Goal: Task Accomplishment & Management: Use online tool/utility

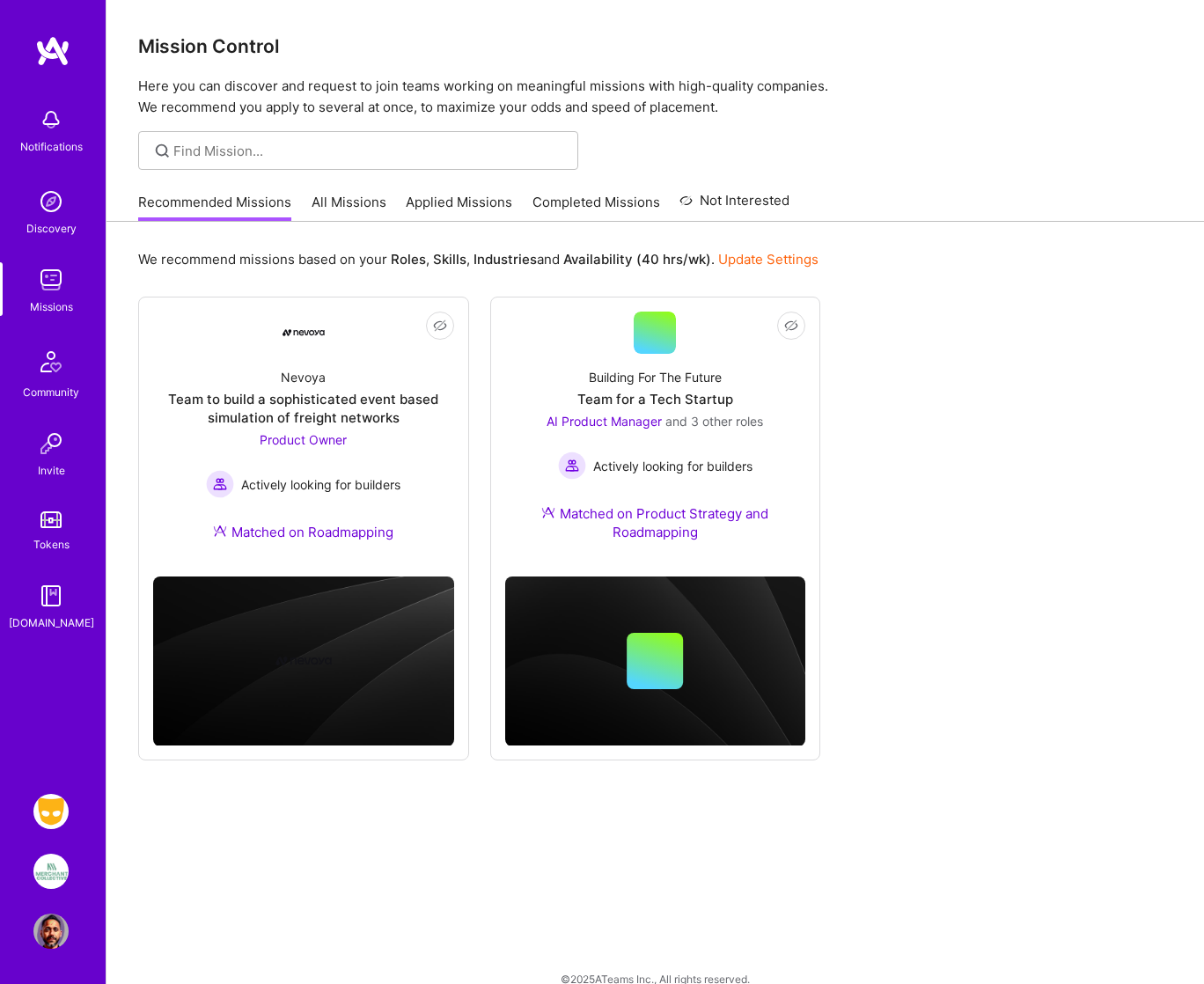
click at [53, 810] on img at bounding box center [51, 812] width 35 height 35
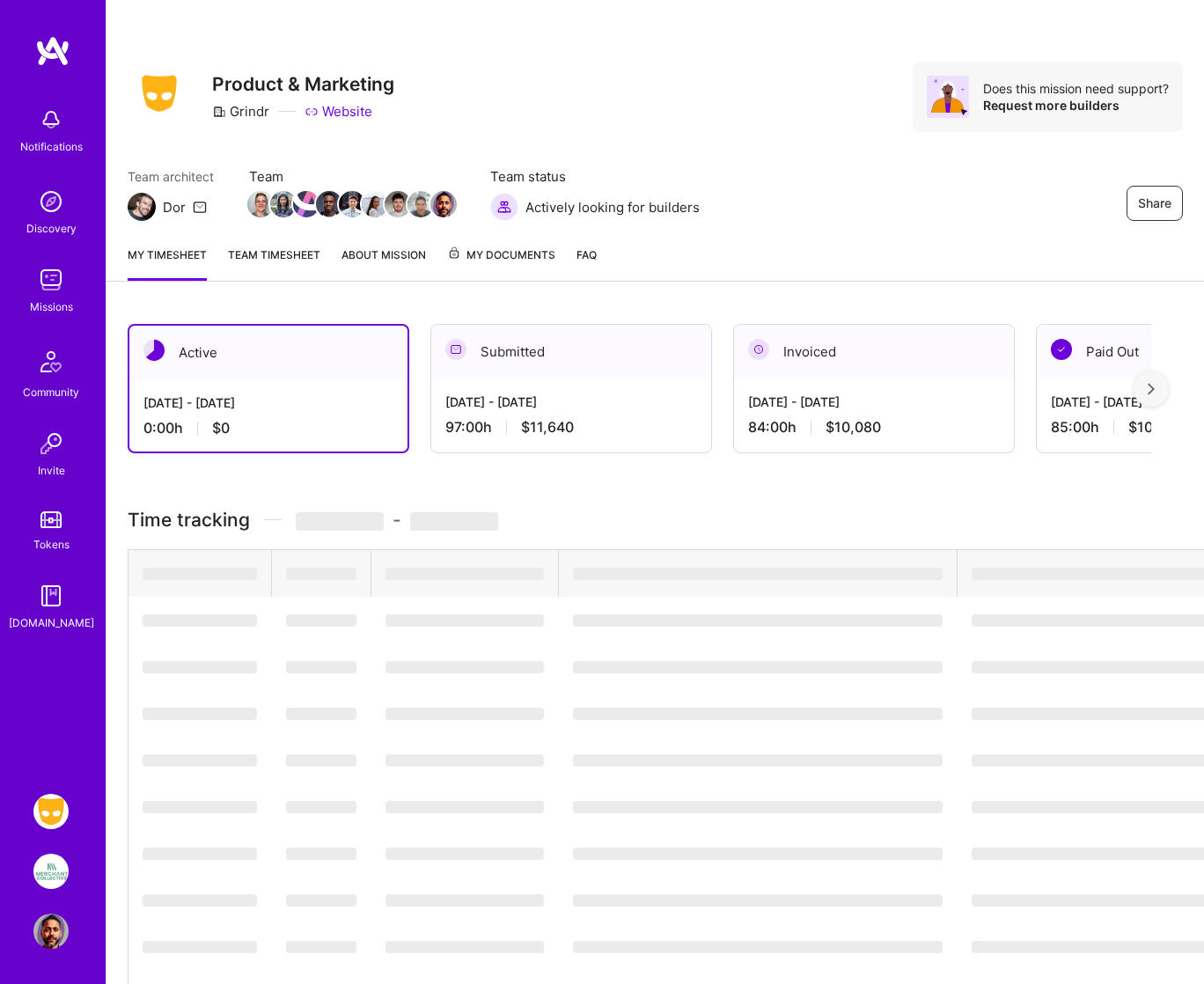
click at [43, 880] on img at bounding box center [51, 871] width 35 height 35
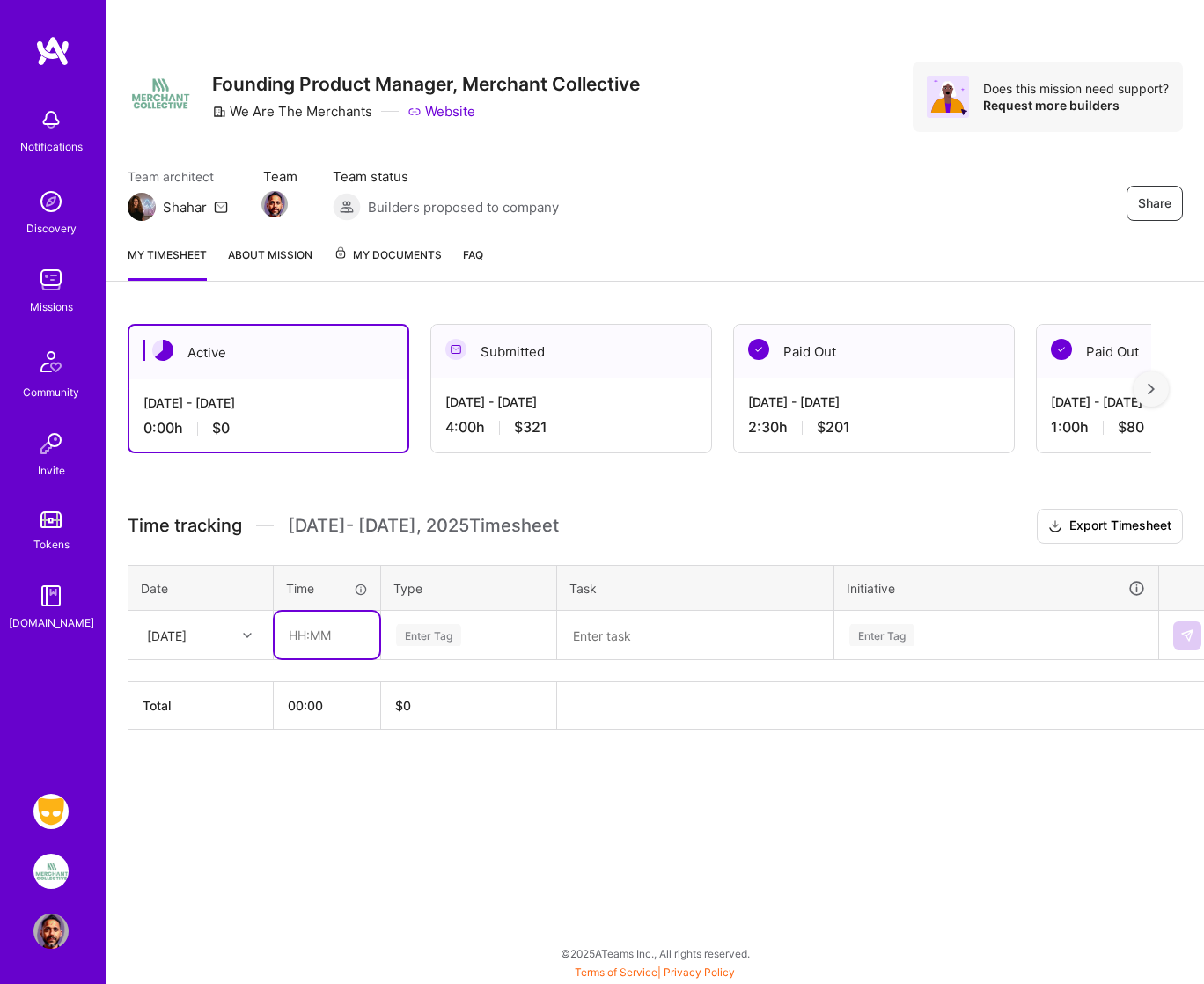
click at [290, 634] on input "text" at bounding box center [327, 634] width 105 height 47
type input "01:00"
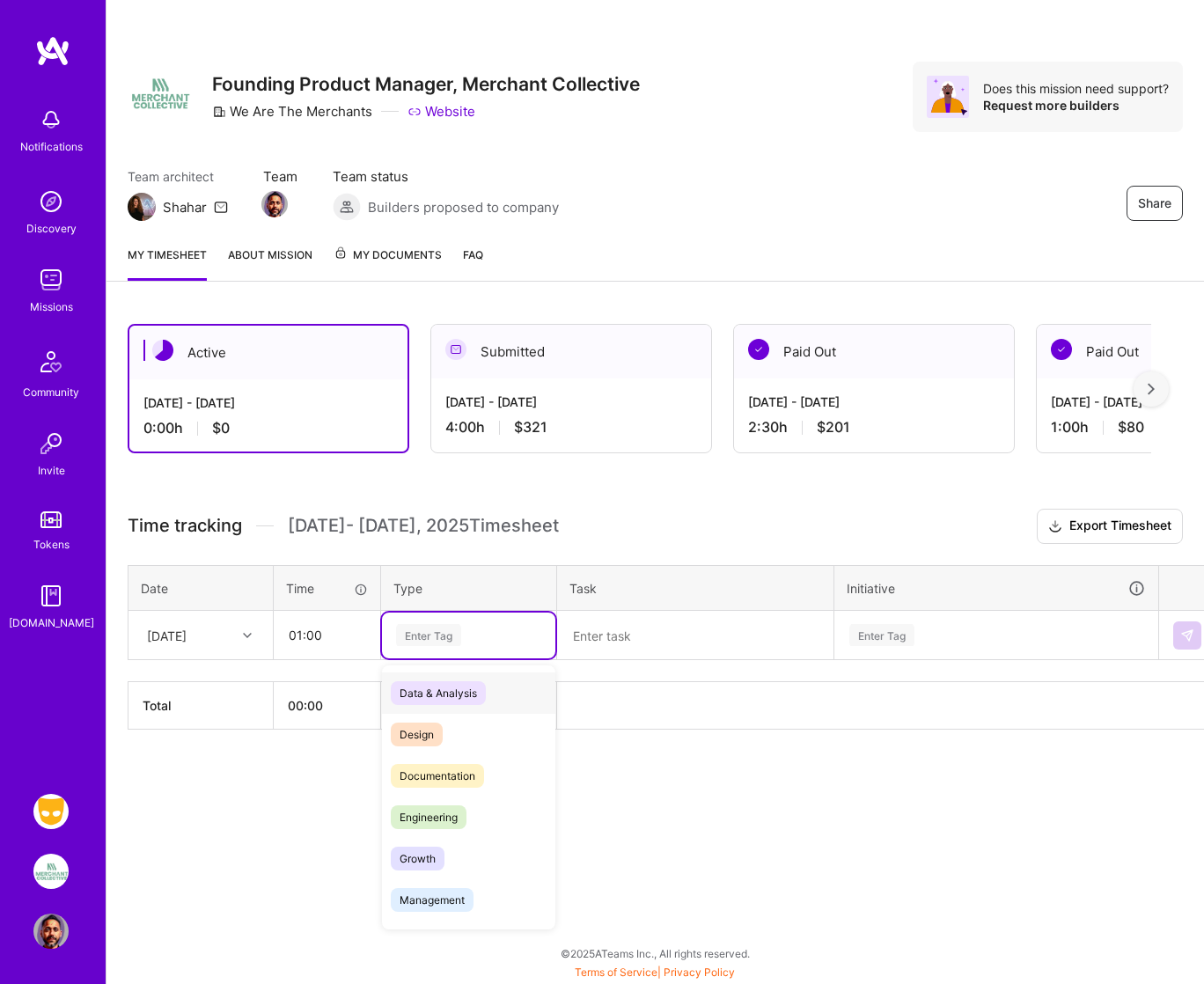
click at [419, 637] on div "Enter Tag" at bounding box center [428, 634] width 65 height 28
click at [436, 779] on span "Documentation" at bounding box center [437, 775] width 93 height 24
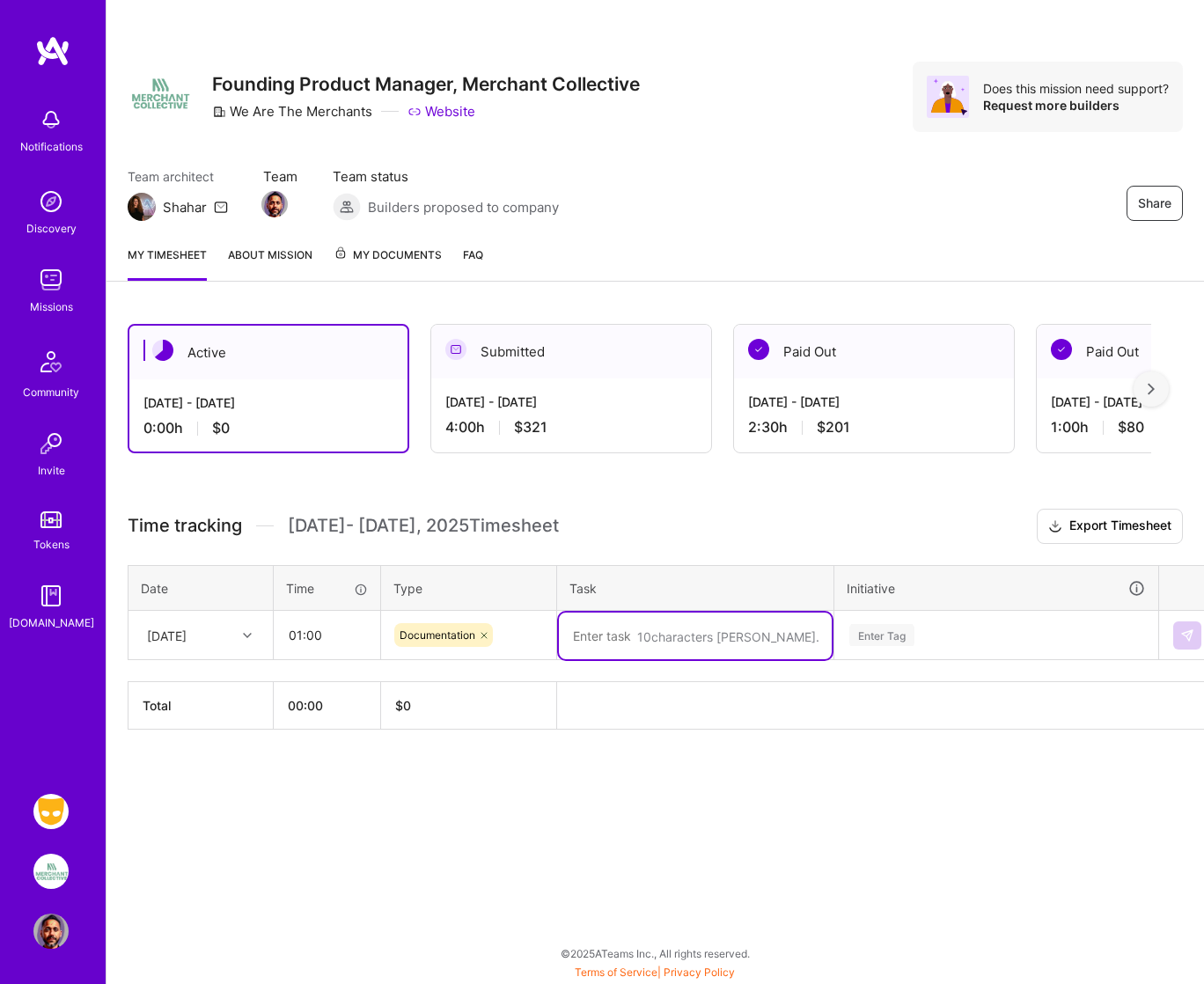
click at [582, 635] on textarea at bounding box center [695, 635] width 272 height 47
type textarea "research and documenting user journey"
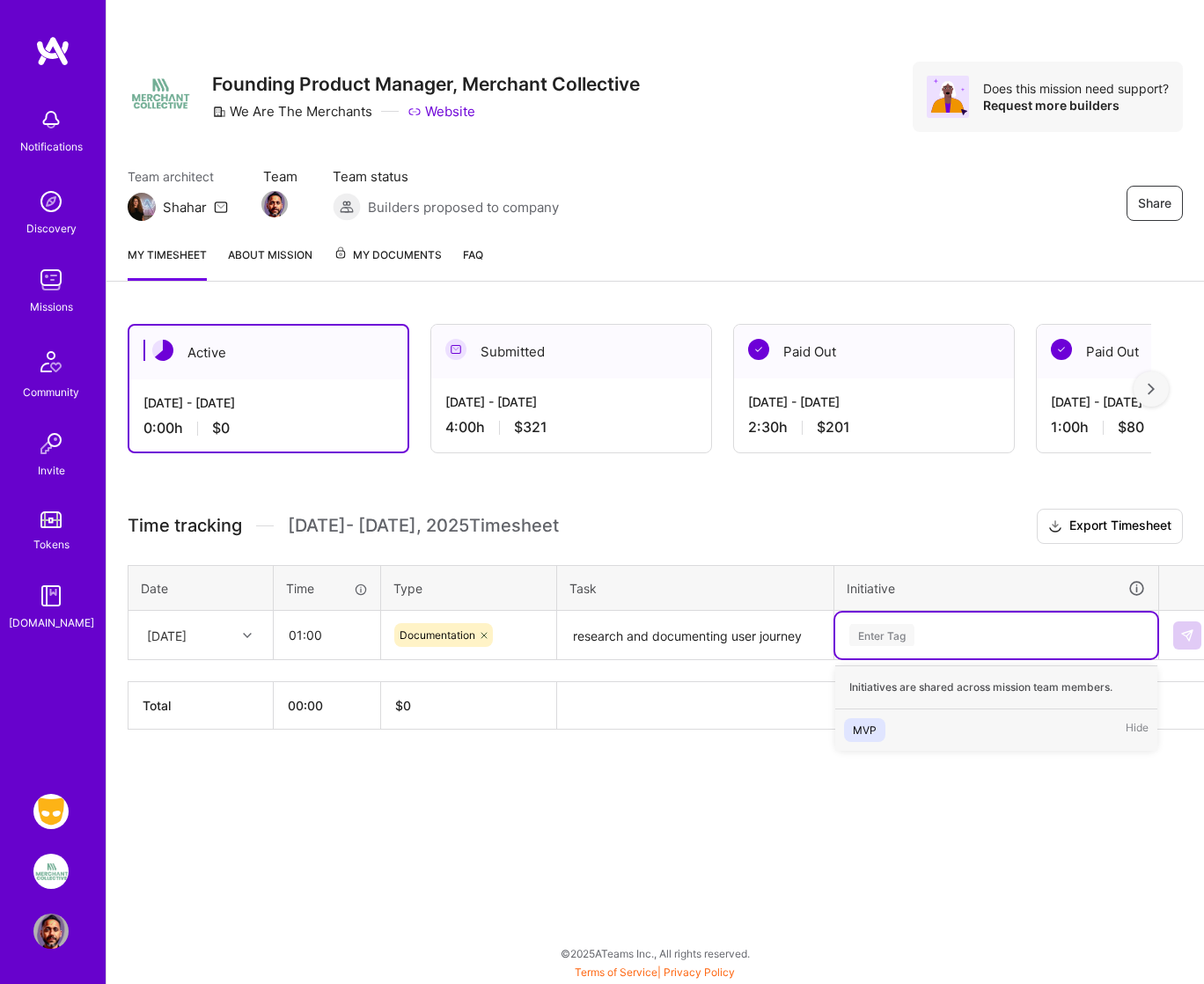
click at [885, 636] on div "Enter Tag" at bounding box center [881, 634] width 65 height 28
click at [873, 725] on div "MVP" at bounding box center [864, 729] width 24 height 19
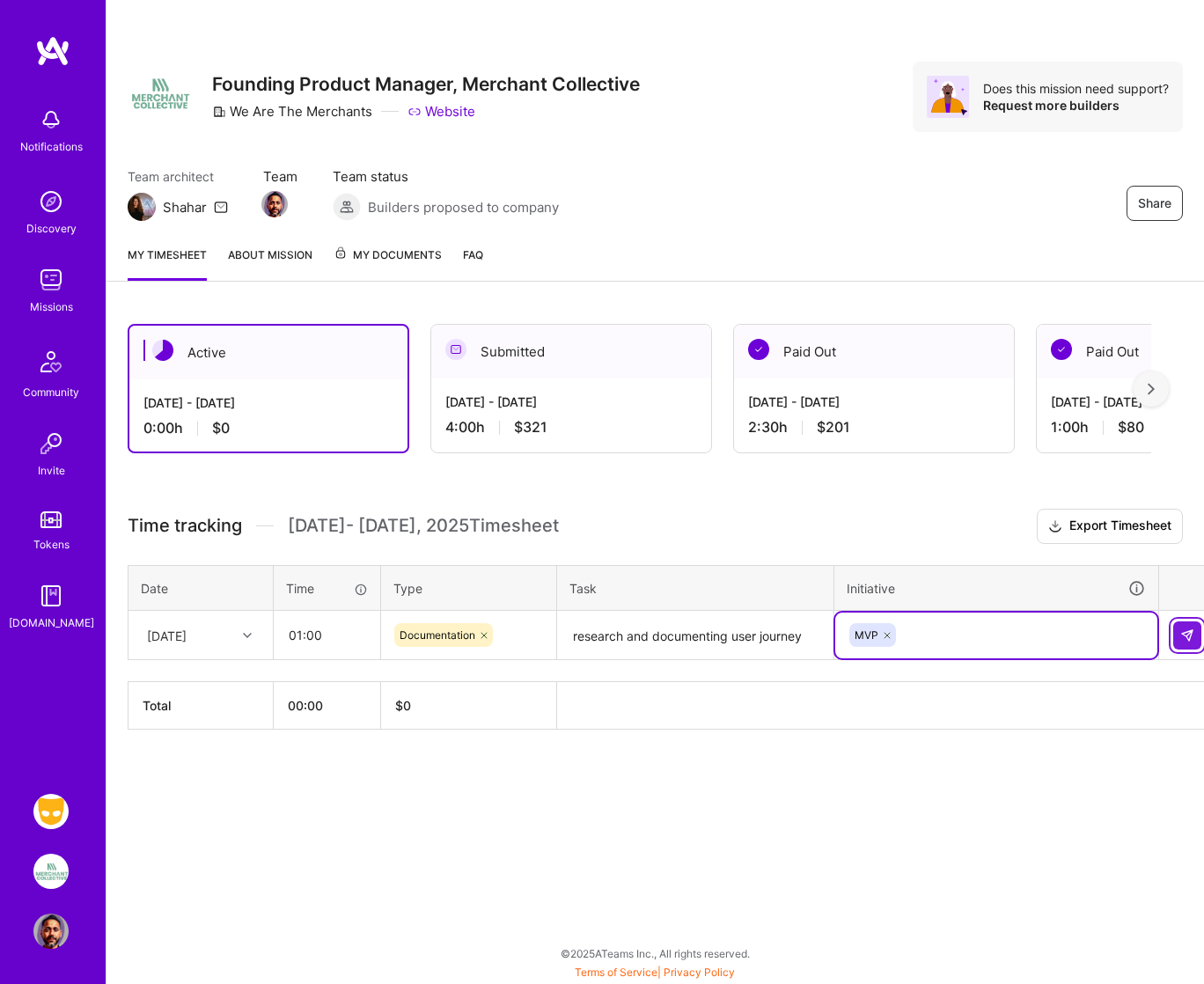
click at [1184, 632] on img at bounding box center [1187, 635] width 14 height 14
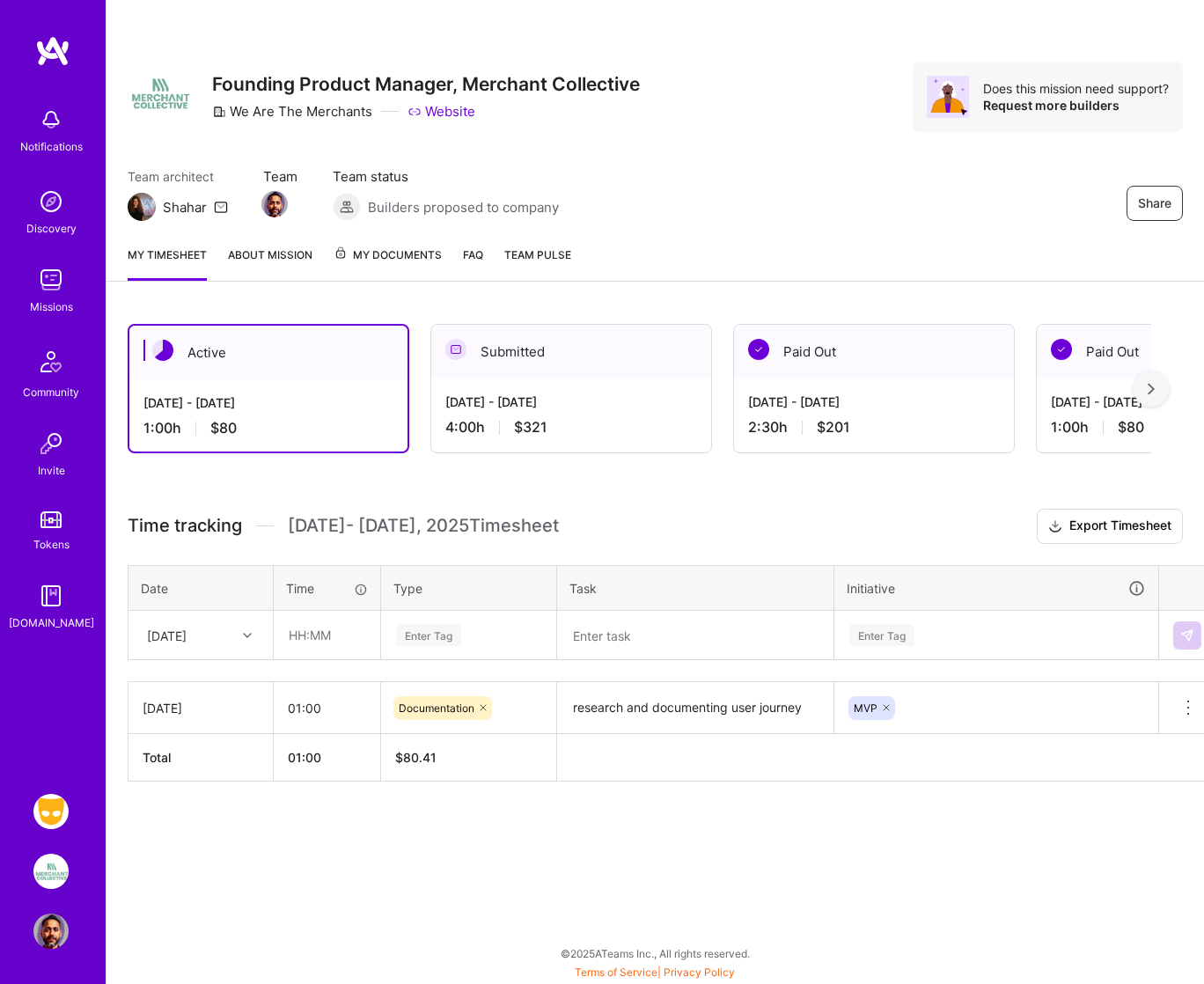
click at [43, 815] on img at bounding box center [51, 812] width 35 height 35
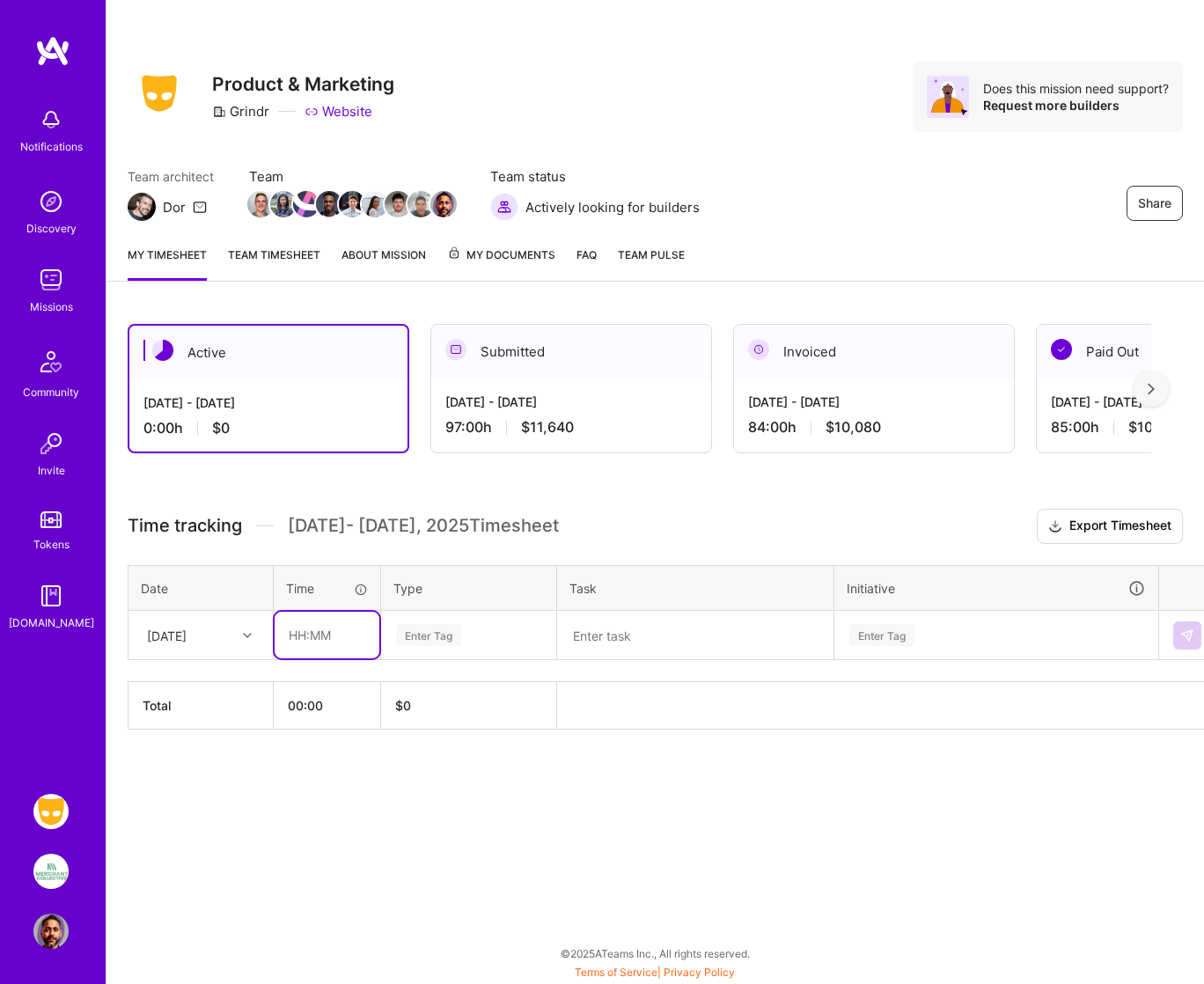
click at [298, 633] on input "text" at bounding box center [327, 634] width 105 height 47
type input "08:00"
click at [405, 636] on div "Enter Tag" at bounding box center [428, 634] width 65 height 28
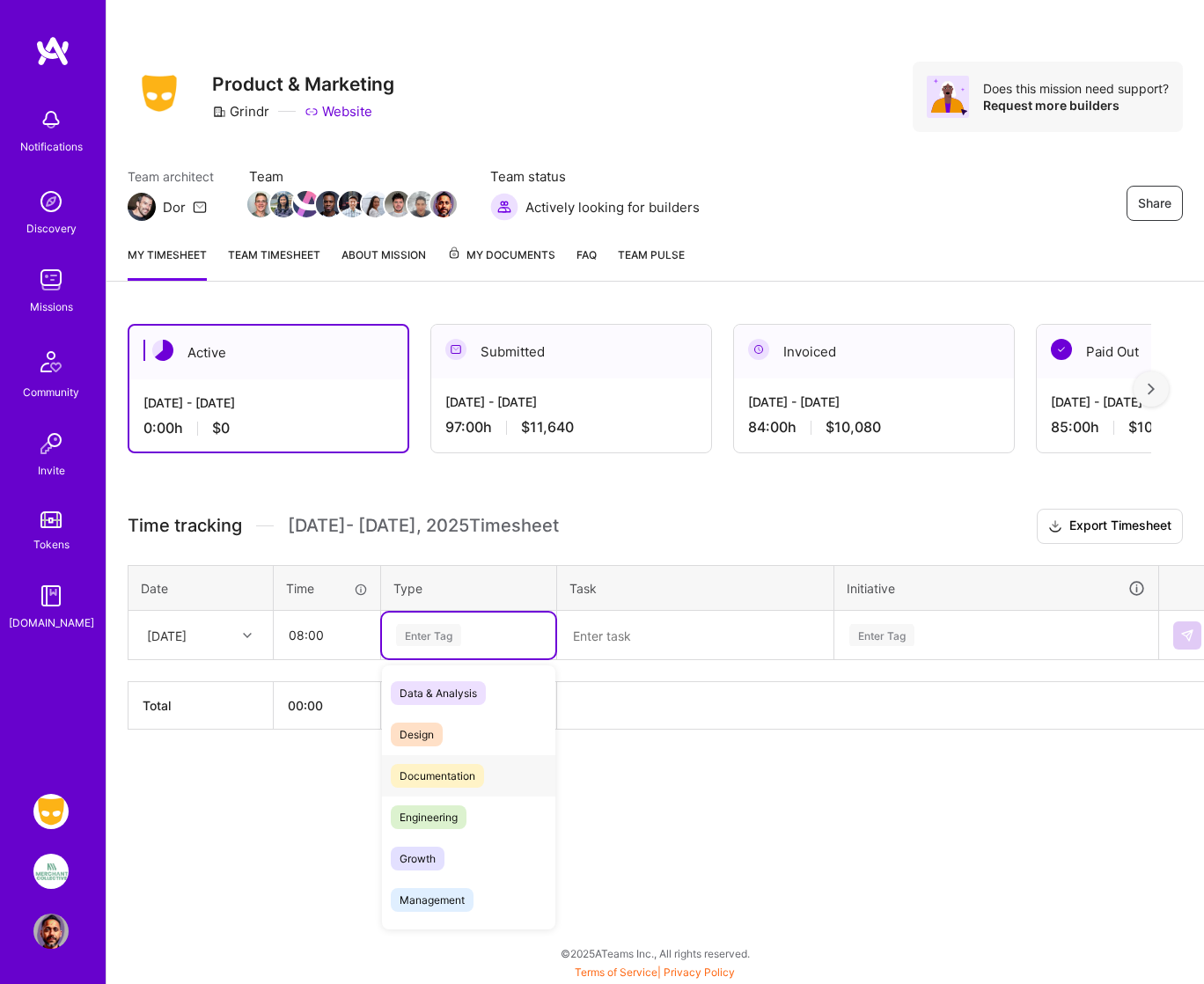
click at [431, 773] on span "Documentation" at bounding box center [437, 775] width 93 height 24
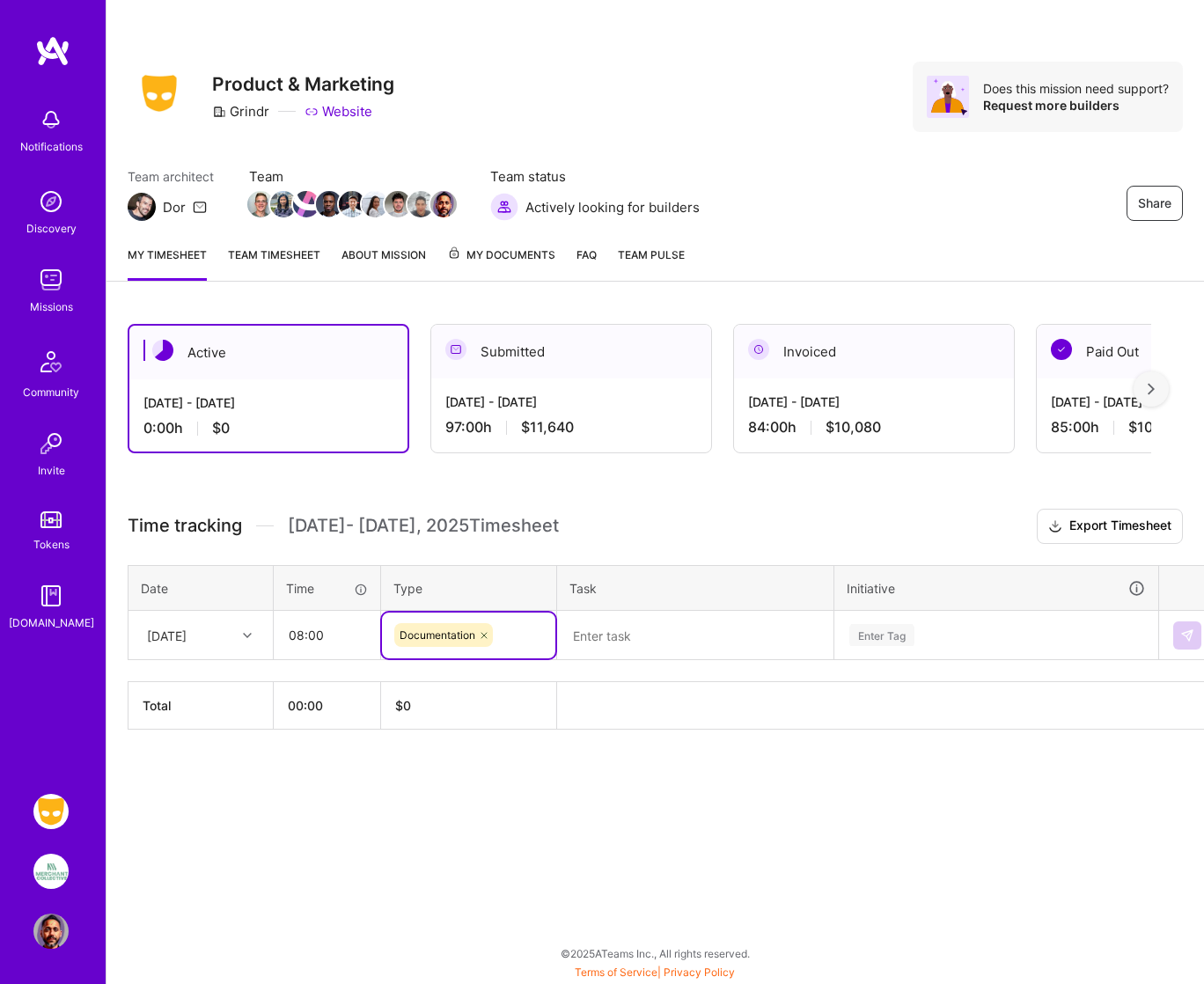
click at [596, 637] on textarea at bounding box center [695, 635] width 272 height 46
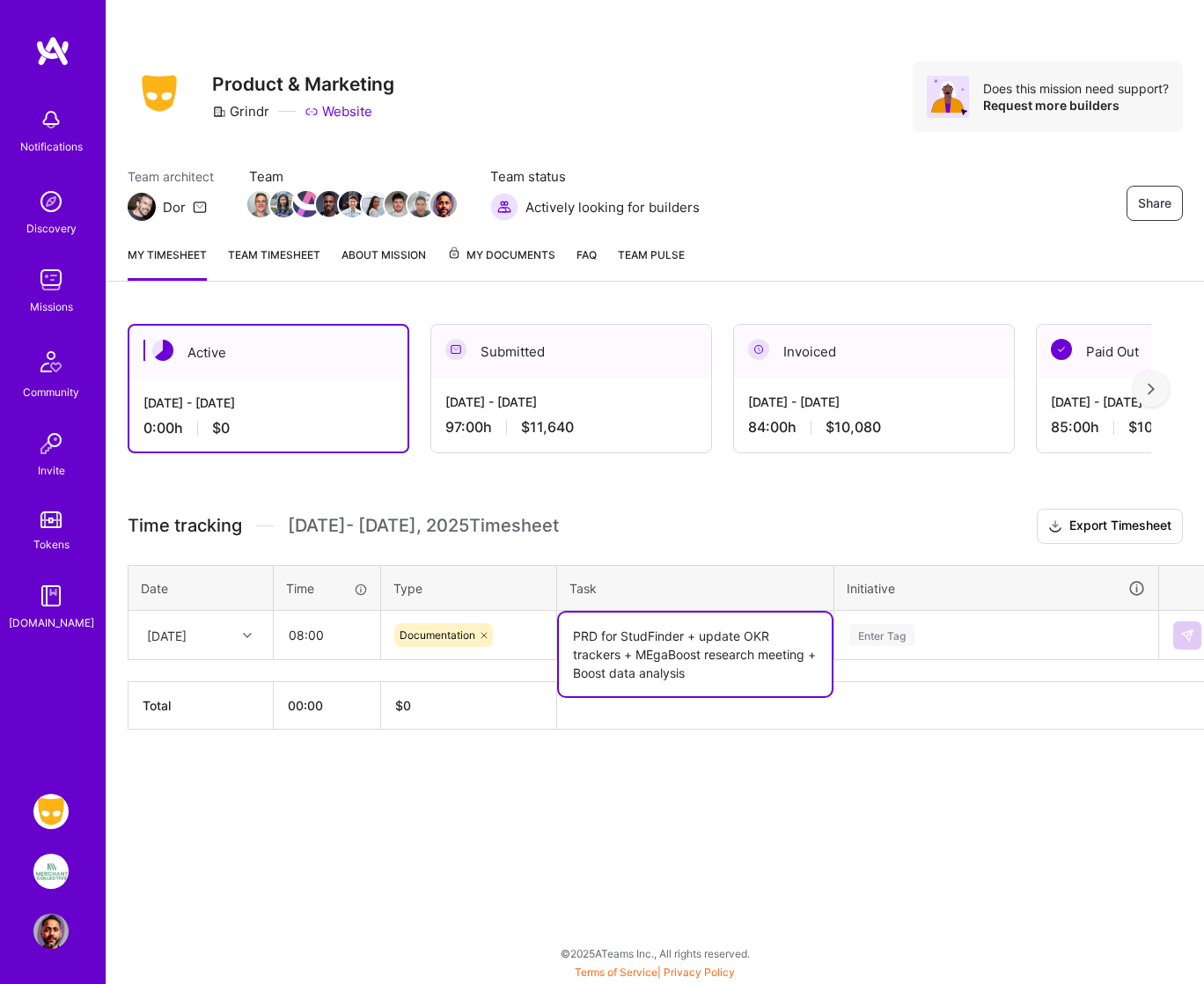
type textarea "PRD for StudFinder + update OKR trackers + MEgaBoost research meeting + Boost d…"
click at [872, 639] on div "Enter Tag" at bounding box center [995, 635] width 322 height 46
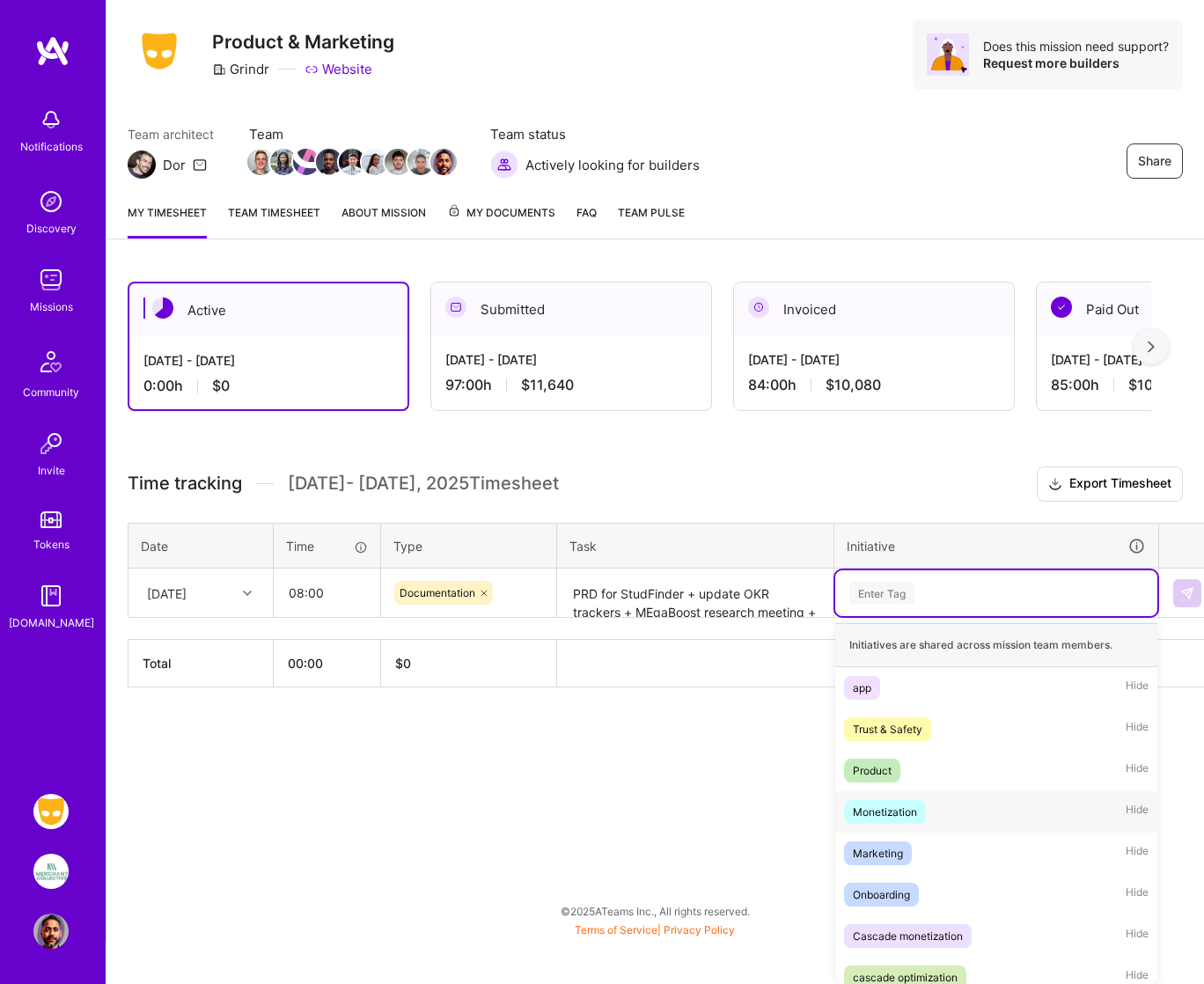
scroll to position [55, 0]
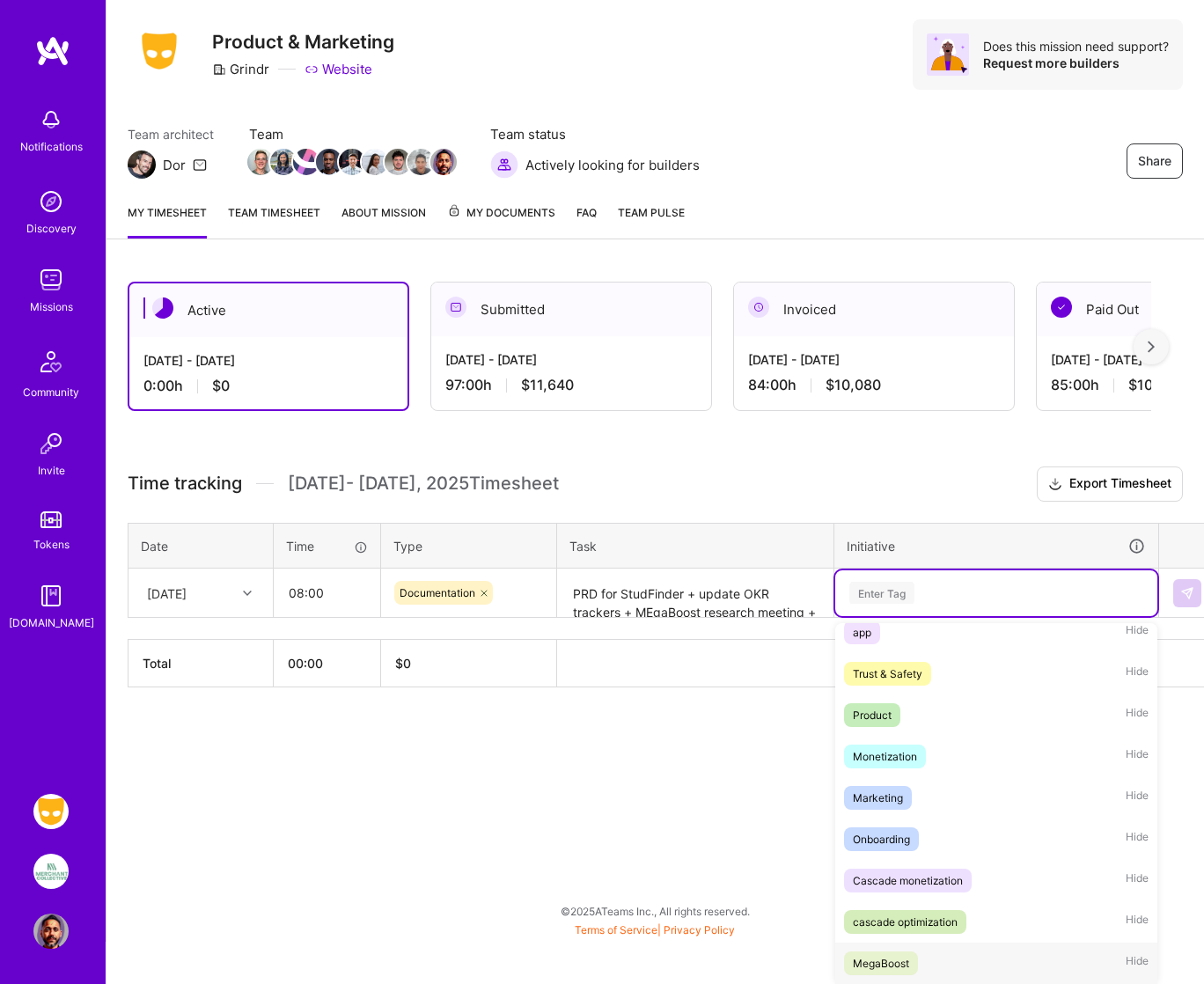
click at [891, 963] on div "MegaBoost" at bounding box center [880, 963] width 56 height 19
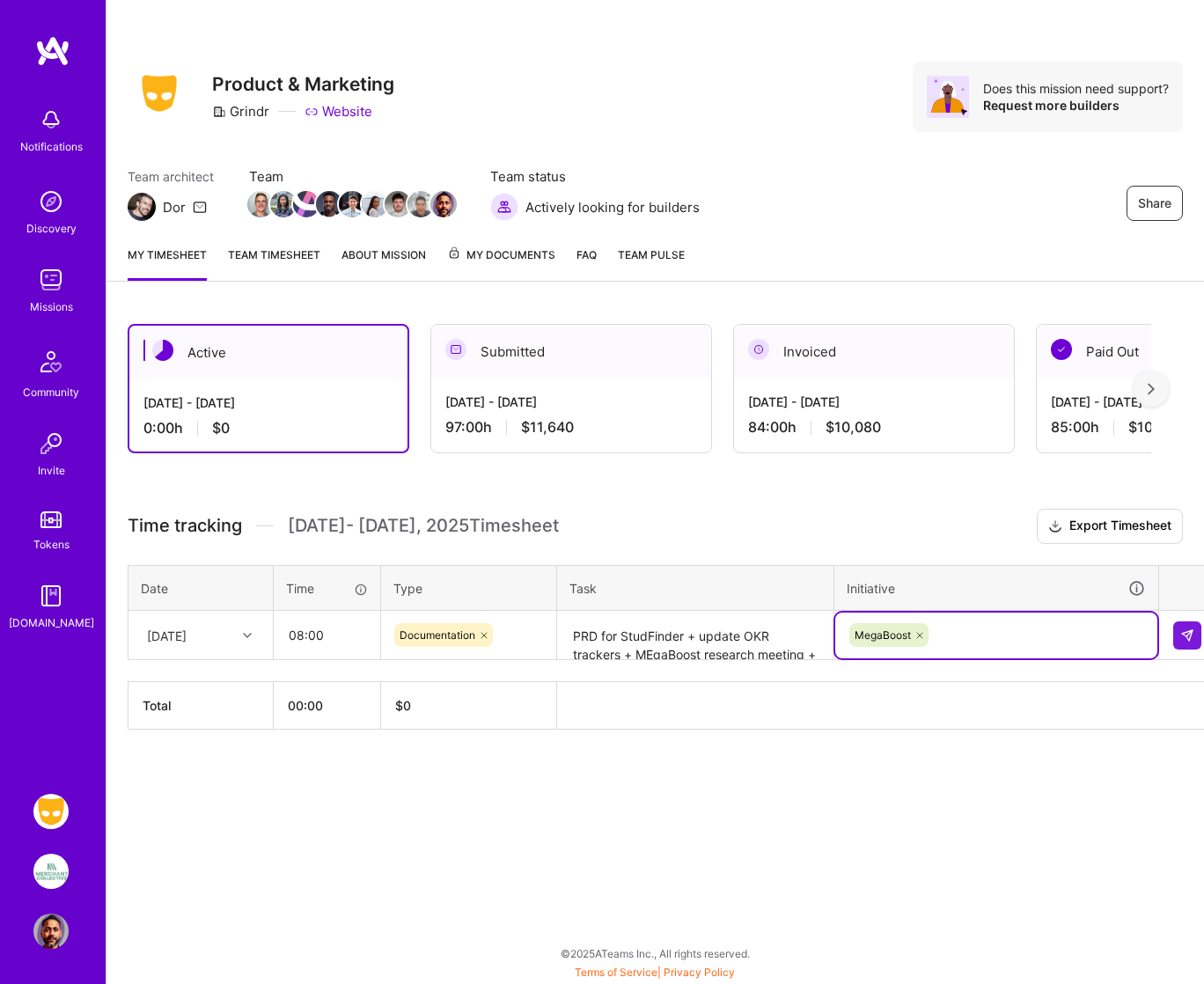
scroll to position [43, 0]
click at [951, 630] on div "option MegaBoost, selected. Select is focused ,type to refine list, press Down …" at bounding box center [995, 635] width 322 height 46
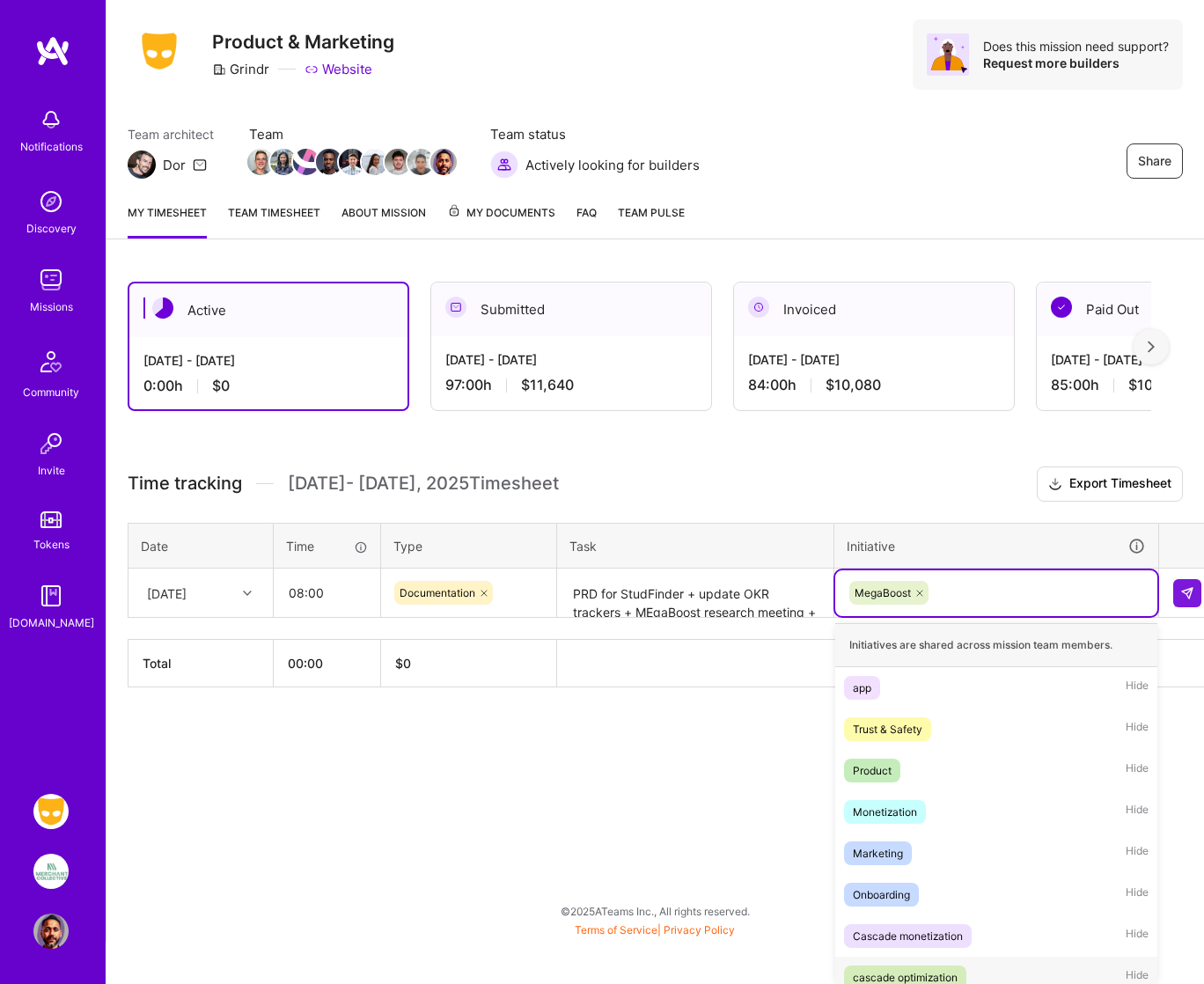
click at [931, 975] on div "cascade optimization" at bounding box center [905, 977] width 105 height 19
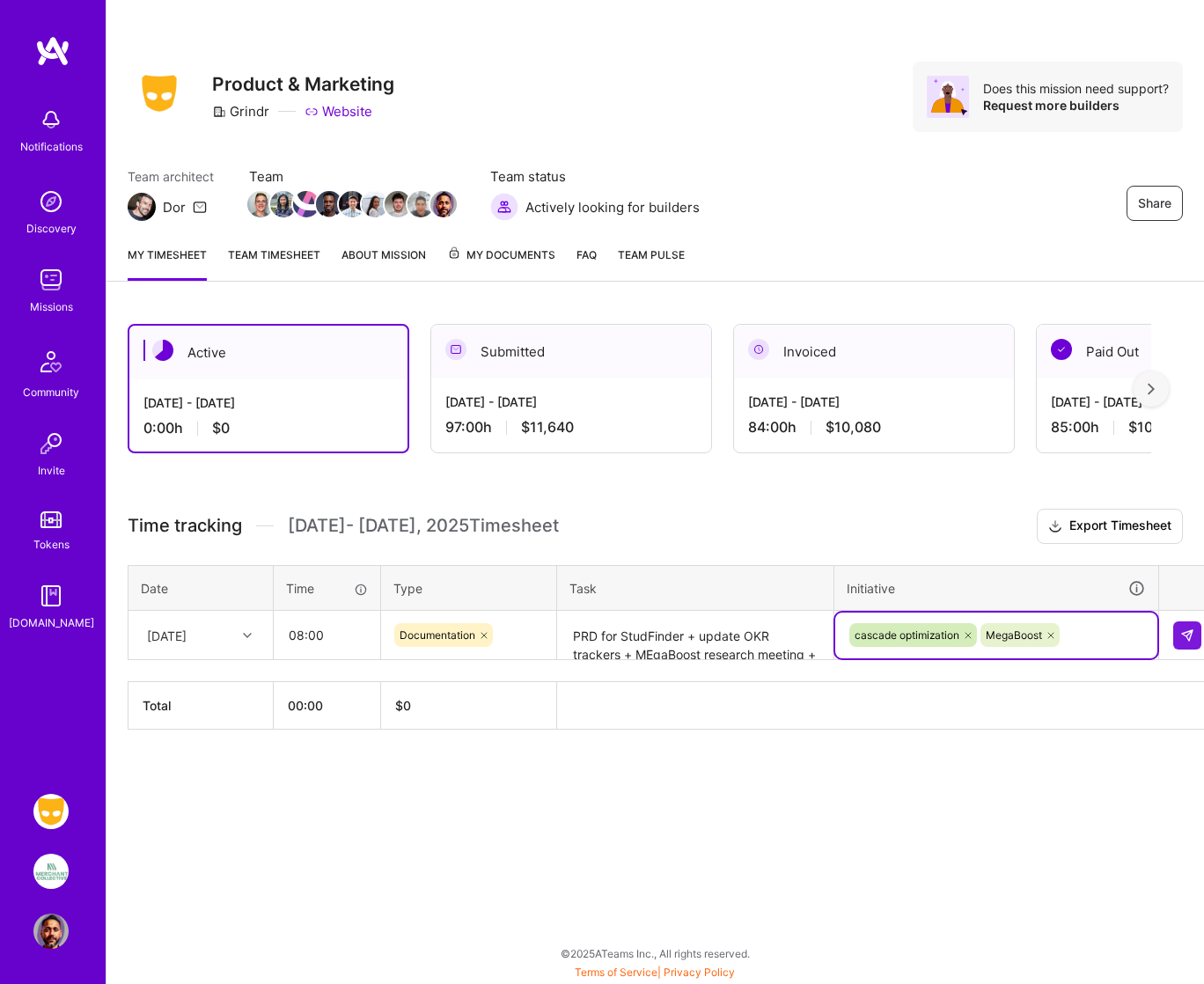
scroll to position [0, 0]
click at [1188, 628] on img at bounding box center [1187, 635] width 14 height 14
